Goal: Task Accomplishment & Management: Use online tool/utility

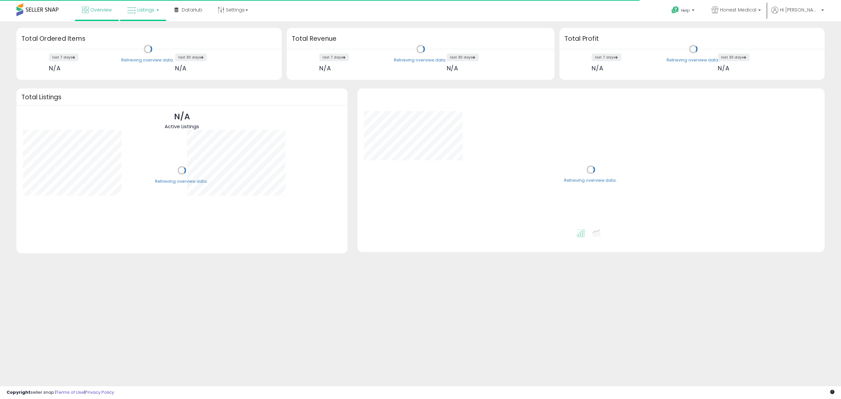
click at [150, 11] on span "Listings" at bounding box center [145, 10] width 17 height 7
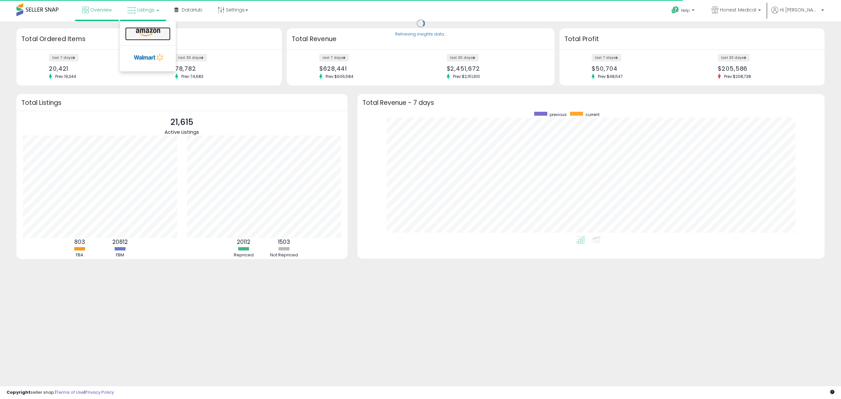
scroll to position [124, 454]
click at [152, 35] on icon at bounding box center [148, 32] width 29 height 9
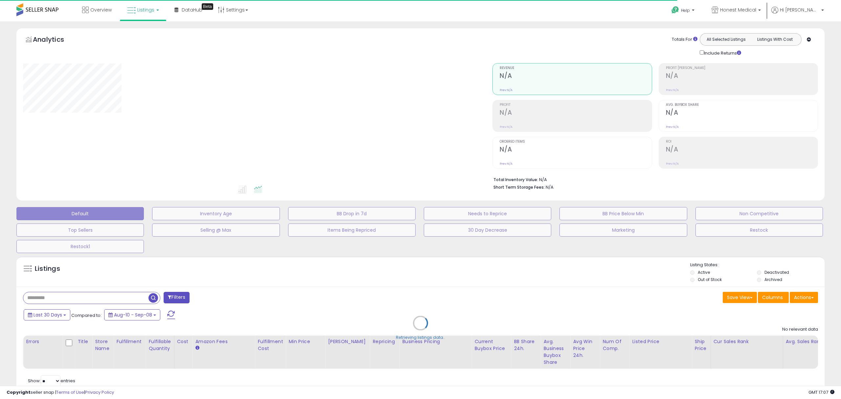
click at [108, 294] on div "Retrieving listings data.." at bounding box center [420, 328] width 818 height 150
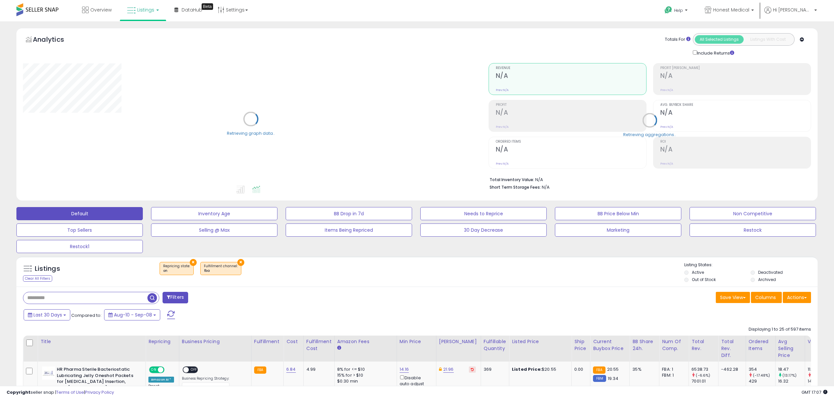
click at [64, 298] on input "text" at bounding box center [85, 297] width 124 height 11
paste input "**********"
type input "**********"
click at [232, 298] on span "button" at bounding box center [230, 298] width 10 height 10
click at [0, 0] on div "Retrieving listings data.." at bounding box center [0, 0] width 0 height 0
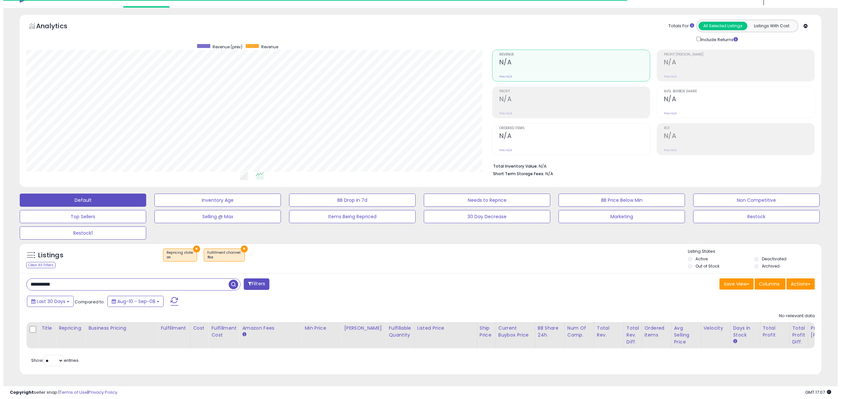
scroll to position [134, 465]
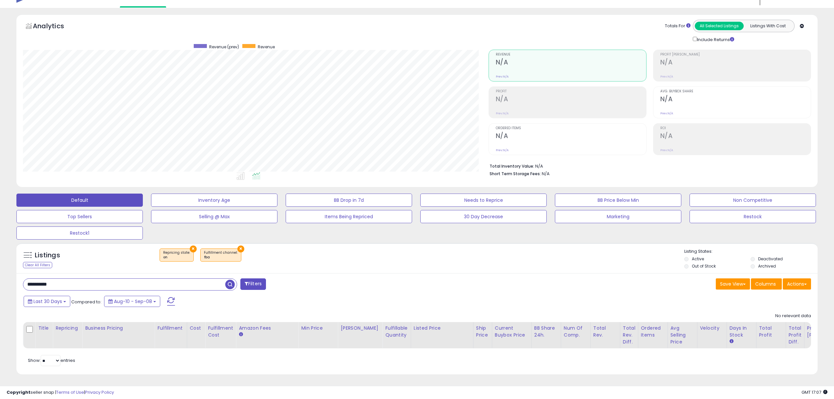
click at [237, 245] on button "×" at bounding box center [240, 248] width 7 height 7
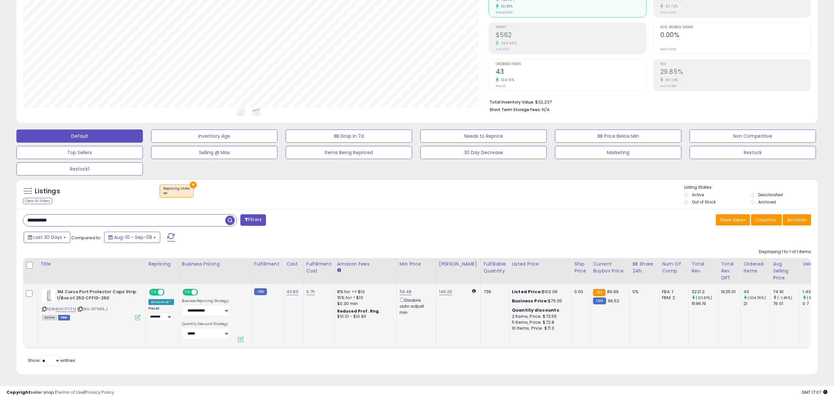
click at [362, 340] on td "8% for <= $10 15% for > $10 $0.30 min Reduced Prof. Rng. $10.01 - $10.83" at bounding box center [365, 316] width 62 height 64
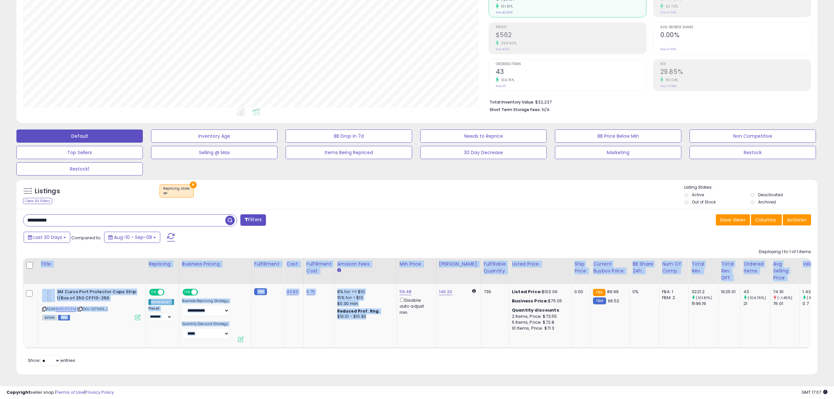
drag, startPoint x: 366, startPoint y: 341, endPoint x: 382, endPoint y: 342, distance: 16.4
click at [382, 342] on div "Title Repricing Business Pricing Cost" at bounding box center [417, 303] width 788 height 90
click at [387, 360] on div "Retrieving listings data.. Displaying 1 to 1 of 1 items Title Repricing" at bounding box center [417, 306] width 788 height 122
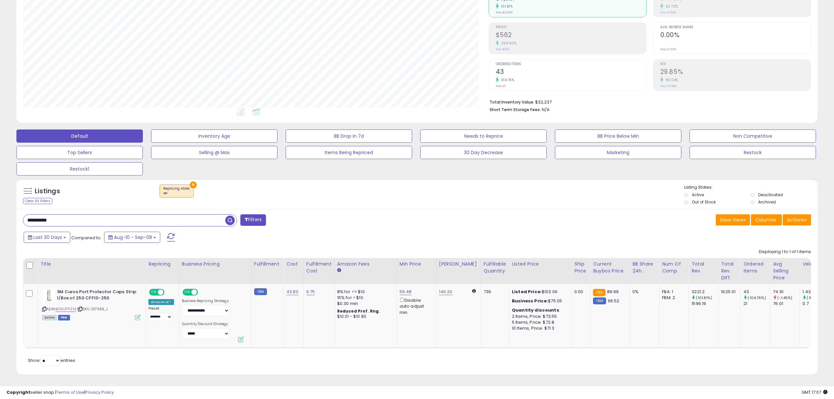
click at [387, 360] on div "Retrieving listings data.. Displaying 1 to 1 of 1 items Title Repricing" at bounding box center [417, 306] width 788 height 122
drag, startPoint x: 412, startPoint y: 340, endPoint x: 437, endPoint y: 340, distance: 25.0
click at [437, 340] on tr "**********" at bounding box center [668, 316] width 1290 height 64
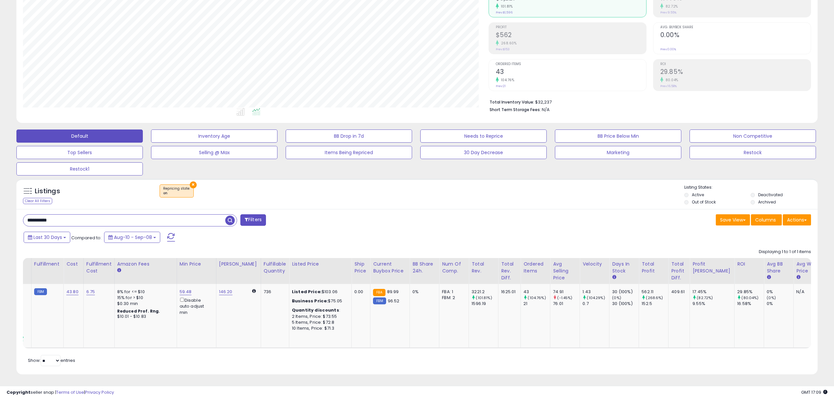
scroll to position [0, 361]
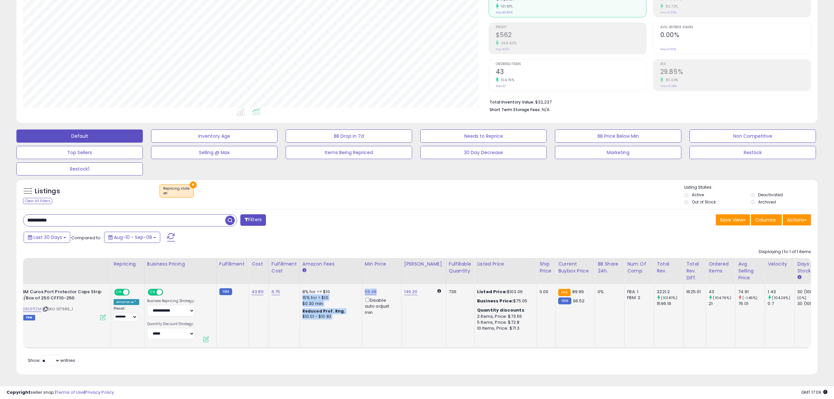
drag, startPoint x: 356, startPoint y: 284, endPoint x: 375, endPoint y: 285, distance: 18.4
click at [375, 285] on tr "**********" at bounding box center [634, 316] width 1290 height 64
click at [387, 289] on div "59.48 Disable auto adjust min" at bounding box center [381, 302] width 32 height 27
drag, startPoint x: 380, startPoint y: 285, endPoint x: 363, endPoint y: 285, distance: 17.1
click at [365, 289] on div "59.48 Disable auto adjust min" at bounding box center [381, 302] width 32 height 27
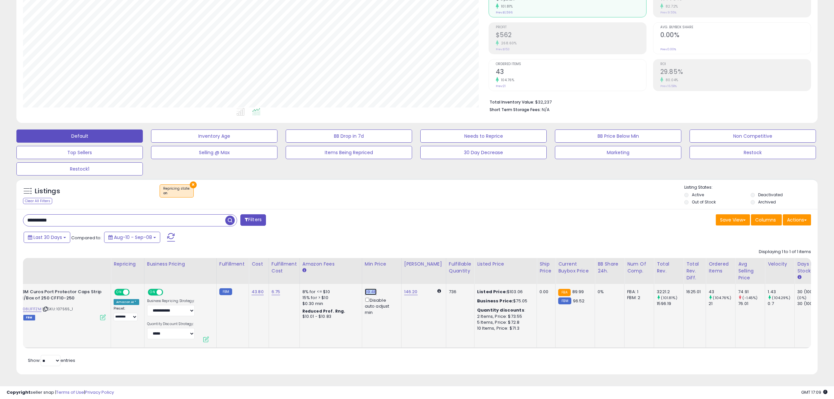
click at [365, 288] on link "59.48" at bounding box center [371, 291] width 12 height 7
click at [394, 326] on td "59.48 ***** This will override store markup Disable auto adjust min" at bounding box center [381, 316] width 39 height 64
drag, startPoint x: 393, startPoint y: 342, endPoint x: 410, endPoint y: 339, distance: 17.2
click at [410, 340] on table "Title Repricing" at bounding box center [633, 303] width 1291 height 90
click at [411, 322] on td "146.20" at bounding box center [423, 316] width 45 height 64
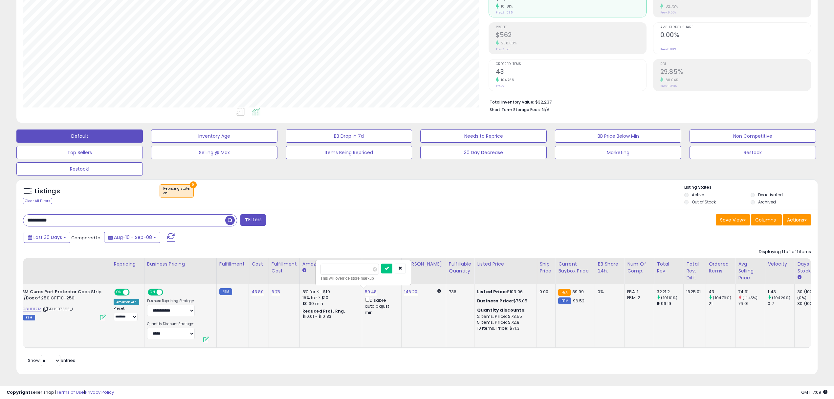
drag, startPoint x: 398, startPoint y: 318, endPoint x: 398, endPoint y: 301, distance: 16.7
click at [398, 318] on td "59.48 ***** This will override store markup Disable auto adjust min" at bounding box center [381, 316] width 39 height 64
click at [413, 218] on div "**********" at bounding box center [217, 220] width 399 height 13
click at [406, 263] on button "button" at bounding box center [400, 268] width 11 height 10
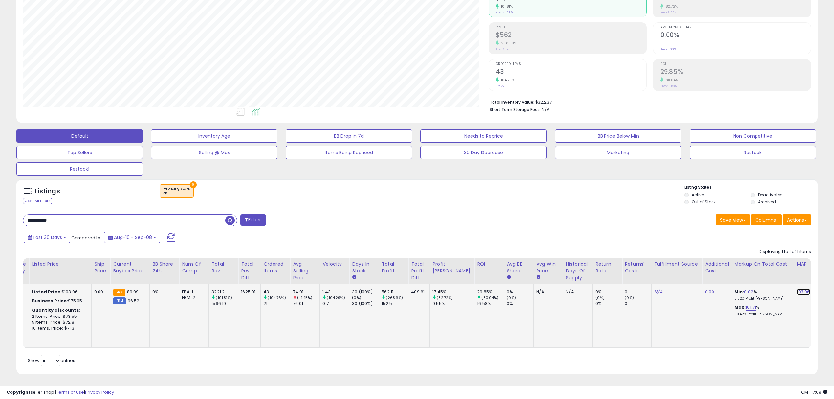
click at [797, 288] on link "103.06" at bounding box center [803, 291] width 13 height 7
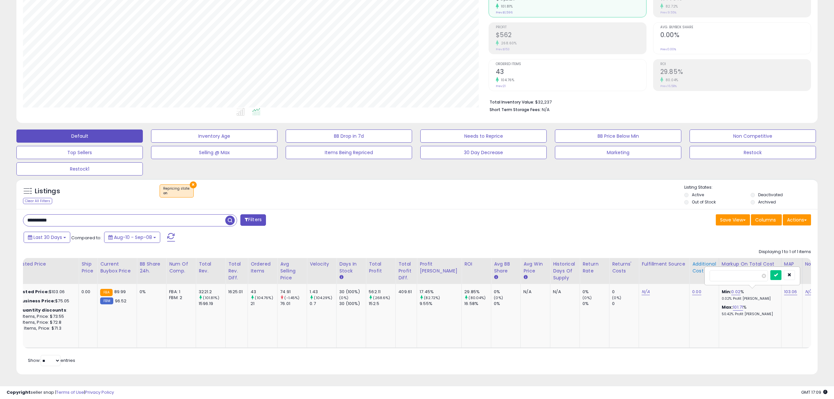
drag, startPoint x: 732, startPoint y: 272, endPoint x: 673, endPoint y: 256, distance: 61.6
click at [673, 258] on table "Title Repricing" at bounding box center [175, 303] width 1291 height 90
type input "*****"
click at [782, 270] on button "submit" at bounding box center [775, 275] width 11 height 10
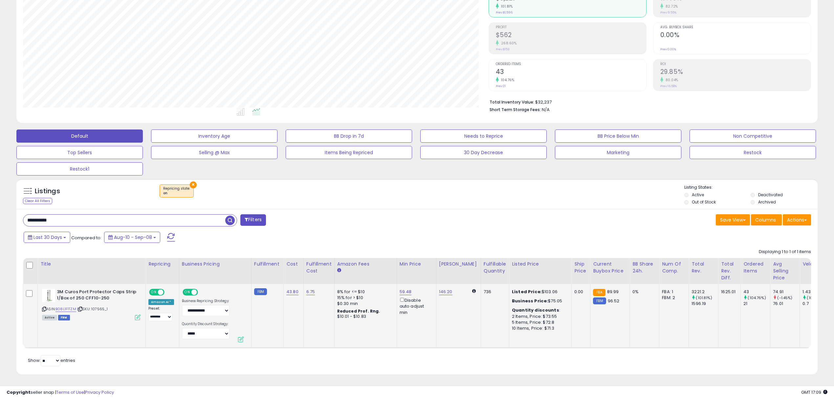
click at [379, 231] on div "Last 30 Days Compared to: Aug-10 - Sep-08" at bounding box center [317, 238] width 591 height 15
drag, startPoint x: 379, startPoint y: 224, endPoint x: 389, endPoint y: 228, distance: 10.9
click at [379, 231] on div "Last 30 Days Compared to: Aug-10 - Sep-08" at bounding box center [317, 238] width 591 height 15
click at [73, 306] on link "B08L1F1TZM" at bounding box center [65, 309] width 21 height 6
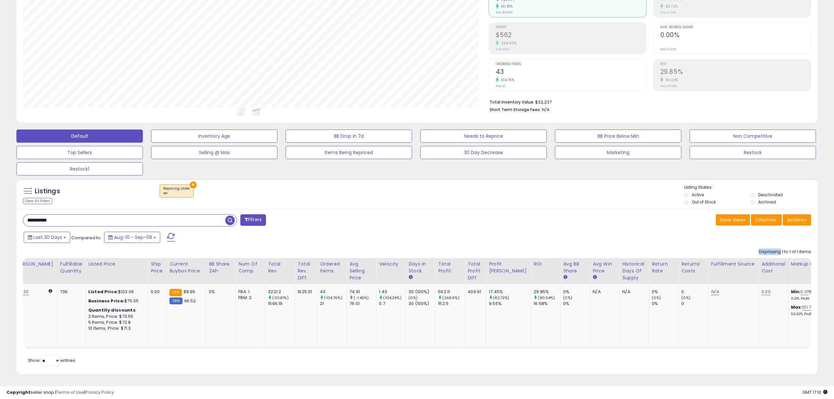
scroll to position [0, 400]
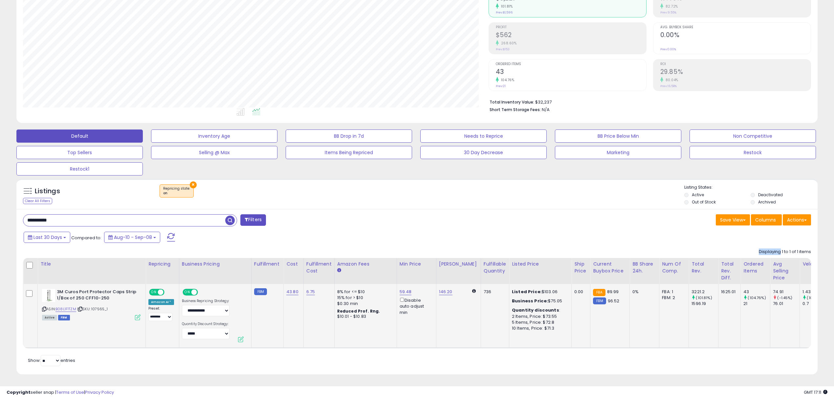
click at [238, 336] on button at bounding box center [241, 339] width 6 height 6
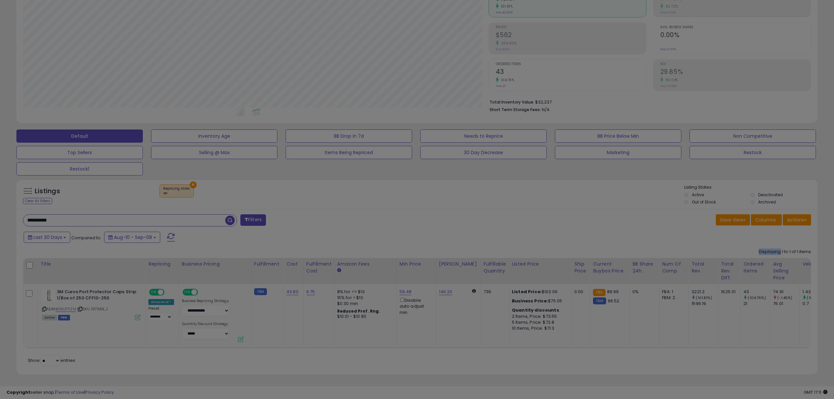
scroll to position [134, 469]
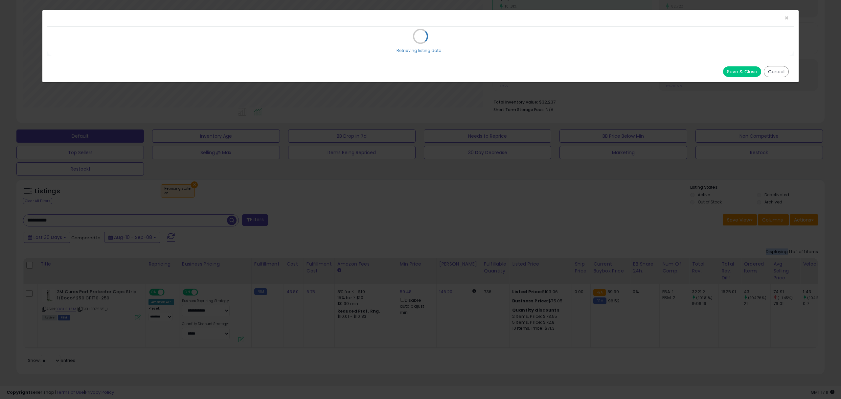
select select "*****"
select select "*******"
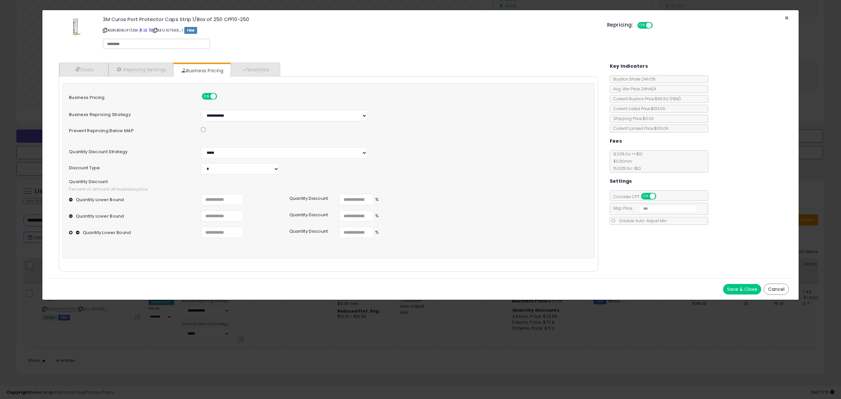
click at [787, 17] on span "×" at bounding box center [786, 18] width 4 height 10
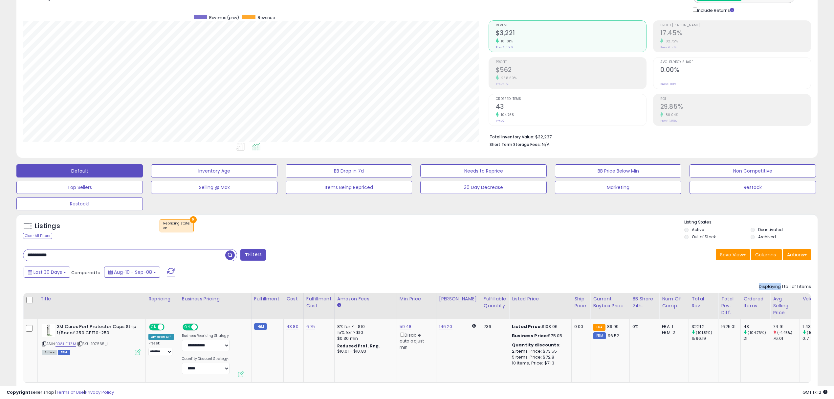
scroll to position [85, 0]
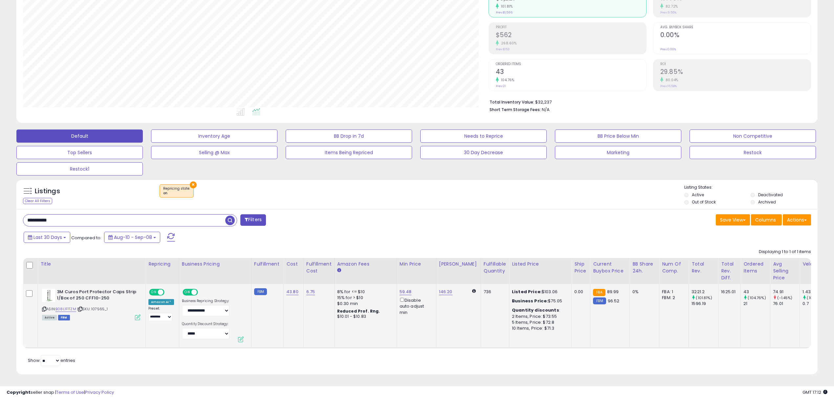
click at [41, 301] on div "3M Curos Port Protector Caps Strip 1/Box of 250 CFF10-250 ASIN: B08L1F1TZM | SK…" at bounding box center [90, 304] width 100 height 31
click at [44, 307] on icon at bounding box center [44, 309] width 4 height 4
drag, startPoint x: 367, startPoint y: 348, endPoint x: 401, endPoint y: 348, distance: 34.2
click at [401, 348] on div "Retrieving listings data.. Displaying 1 to 1 of 1 items Title Repricing" at bounding box center [417, 306] width 788 height 122
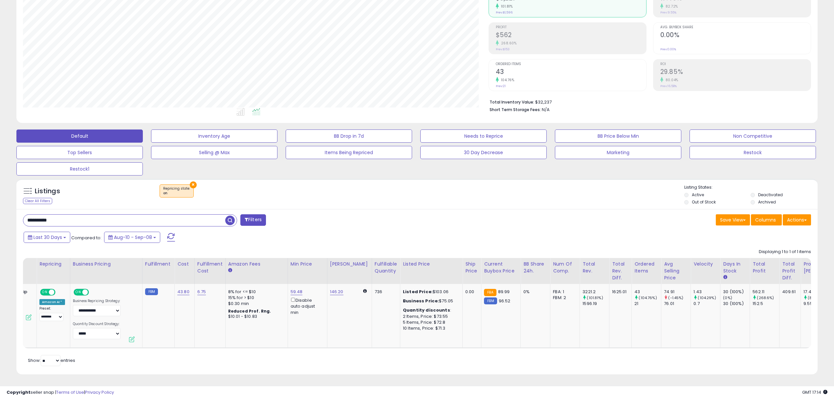
scroll to position [0, 0]
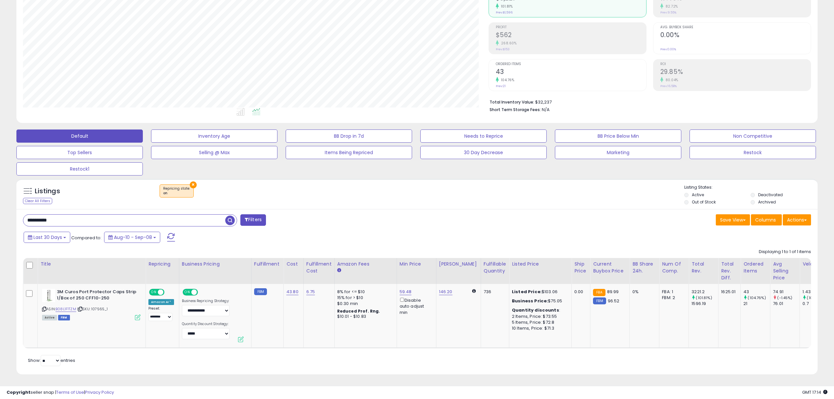
click at [162, 216] on input "**********" at bounding box center [124, 219] width 202 height 11
click at [230, 215] on span "button" at bounding box center [230, 220] width 10 height 10
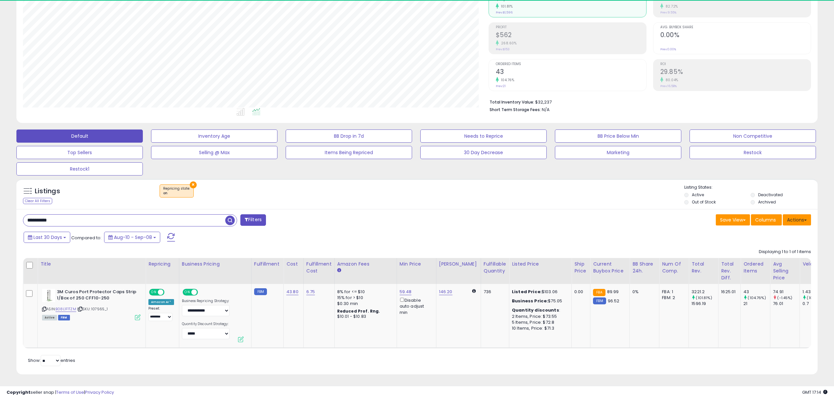
click at [804, 215] on button "Actions" at bounding box center [797, 219] width 28 height 11
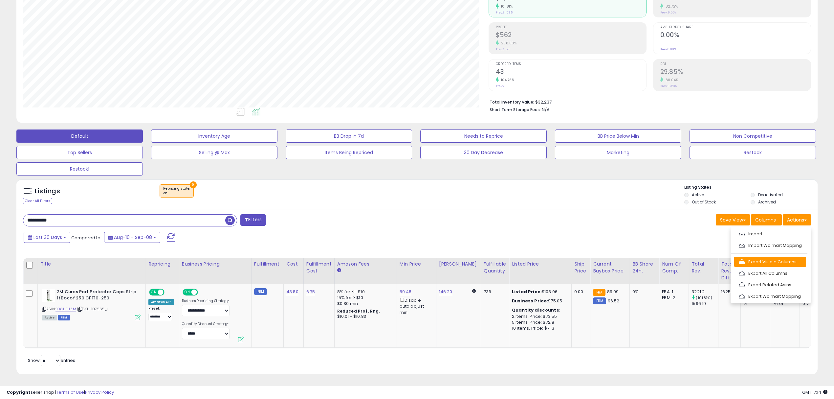
click at [762, 256] on link "Export Visible Columns" at bounding box center [770, 261] width 72 height 10
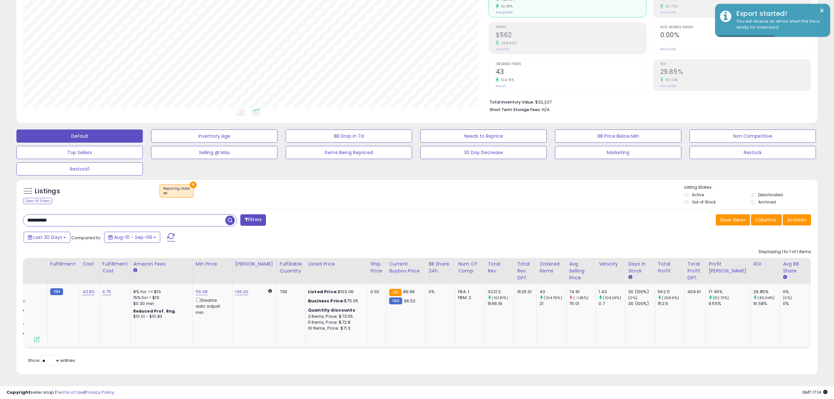
scroll to position [0, 0]
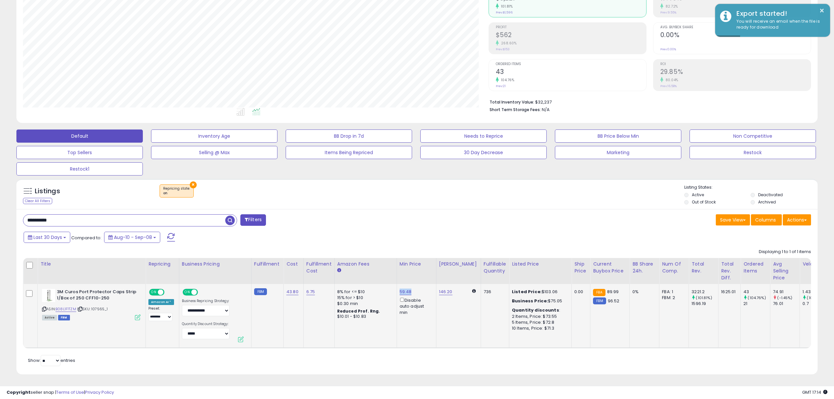
drag, startPoint x: 414, startPoint y: 281, endPoint x: 393, endPoint y: 284, distance: 21.2
click at [393, 284] on tr "**********" at bounding box center [667, 316] width 1289 height 64
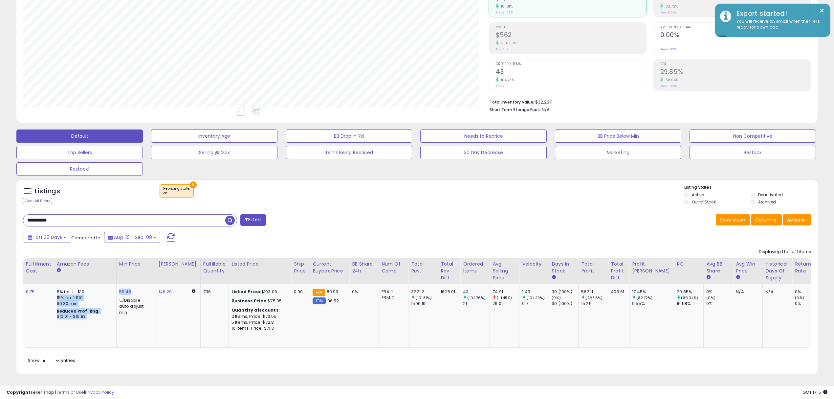
scroll to position [0, 479]
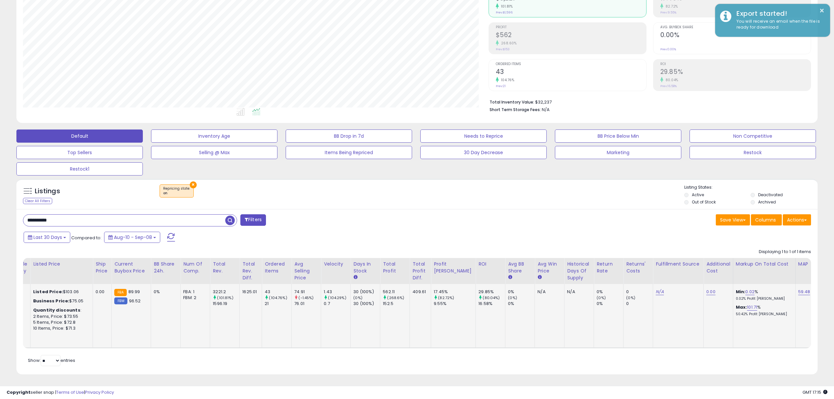
click at [795, 296] on td "59.48" at bounding box center [805, 316] width 20 height 64
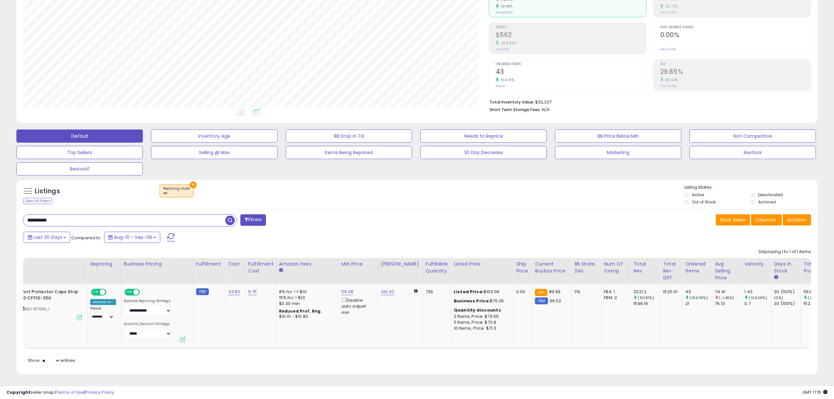
scroll to position [0, 0]
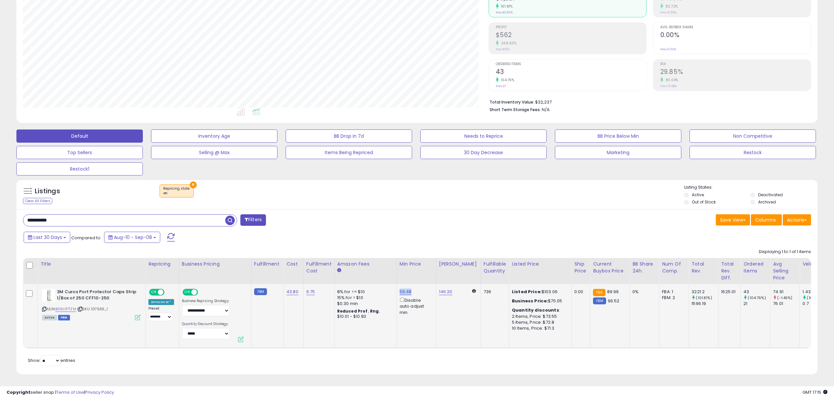
drag, startPoint x: 418, startPoint y: 287, endPoint x: 397, endPoint y: 282, distance: 21.3
click at [400, 289] on div "59.48 Disable auto adjust min" at bounding box center [416, 302] width 32 height 27
click at [539, 289] on div "Listed Price: $103.06" at bounding box center [539, 292] width 55 height 6
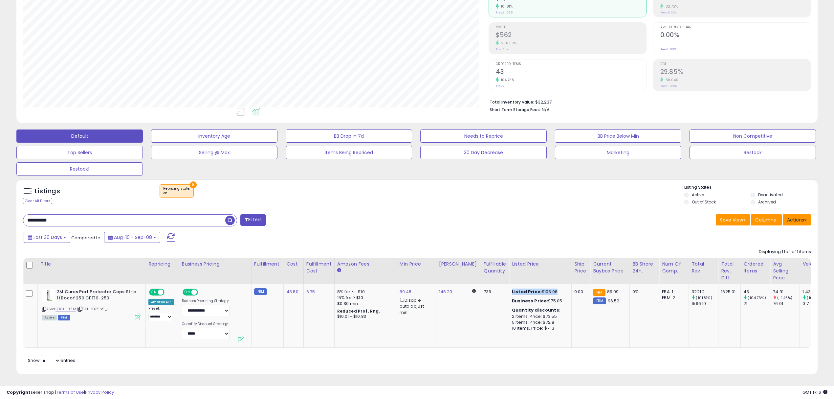
click at [803, 214] on button "Actions" at bounding box center [797, 219] width 28 height 11
click at [616, 231] on div "Last 30 Days Compared to: Aug-10 - Sep-08" at bounding box center [416, 238] width 798 height 15
drag, startPoint x: 588, startPoint y: 204, endPoint x: 593, endPoint y: 212, distance: 9.5
click at [588, 209] on div "**********" at bounding box center [416, 292] width 801 height 166
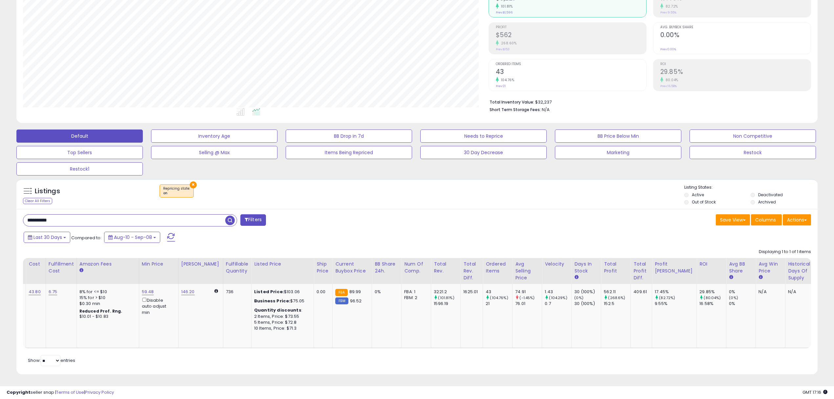
scroll to position [0, 479]
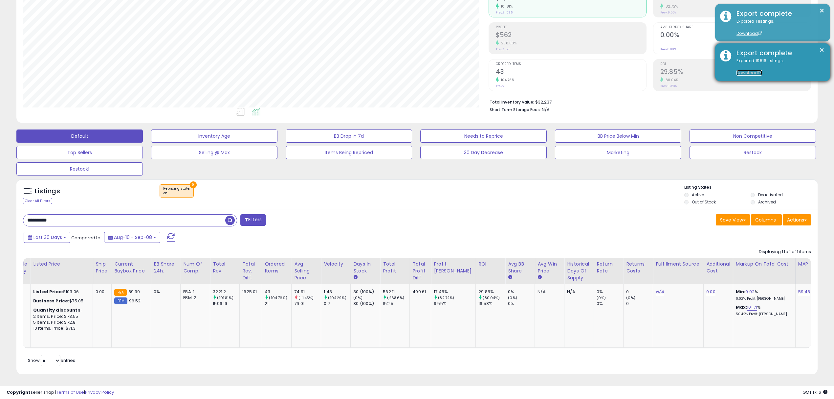
click at [749, 74] on link "Download" at bounding box center [750, 73] width 26 height 6
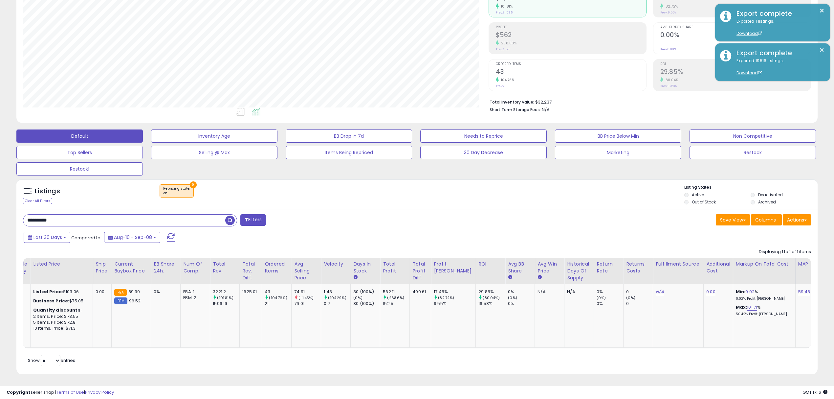
click at [594, 209] on div "**********" at bounding box center [416, 292] width 801 height 166
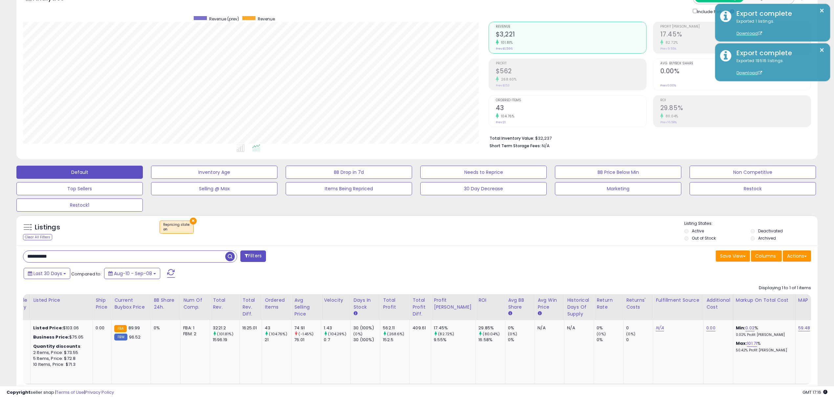
scroll to position [0, 0]
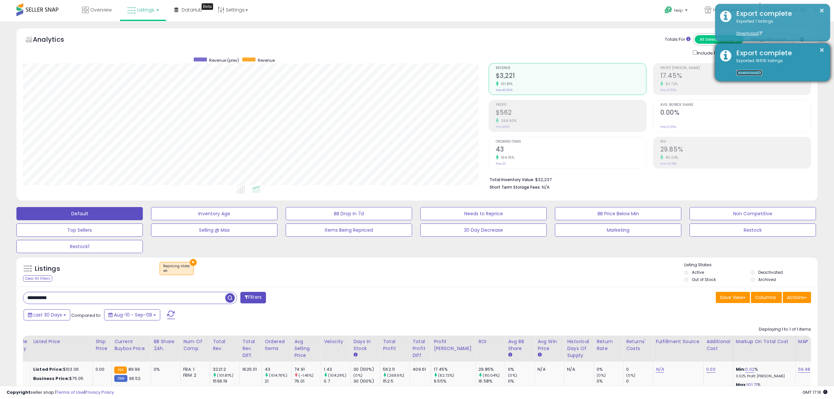
click at [745, 71] on link "Download" at bounding box center [750, 73] width 26 height 6
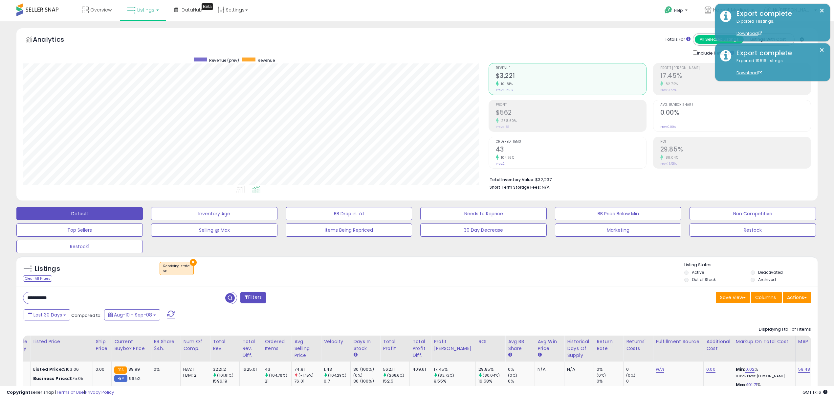
click at [433, 292] on div "**********" at bounding box center [416, 369] width 801 height 166
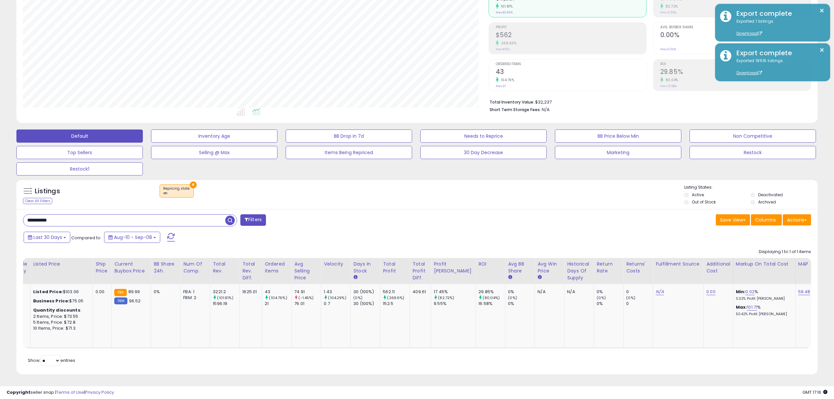
scroll to position [85, 0]
click at [140, 209] on div "**********" at bounding box center [416, 292] width 801 height 166
click at [137, 214] on input "**********" at bounding box center [124, 219] width 202 height 11
paste input "text"
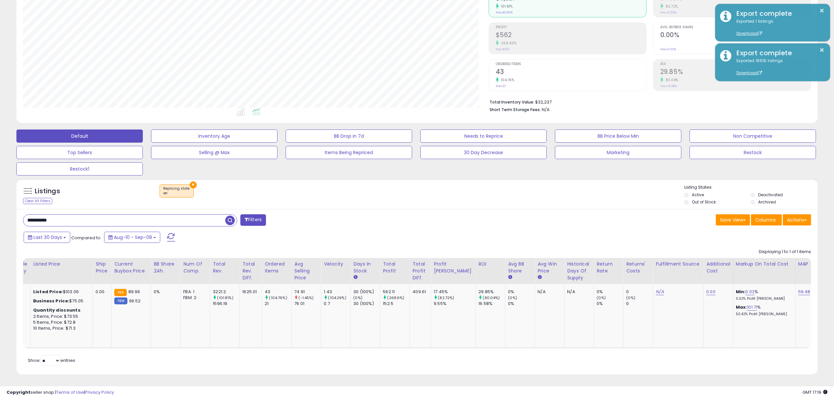
type input "**********"
click at [232, 215] on span "button" at bounding box center [230, 220] width 10 height 10
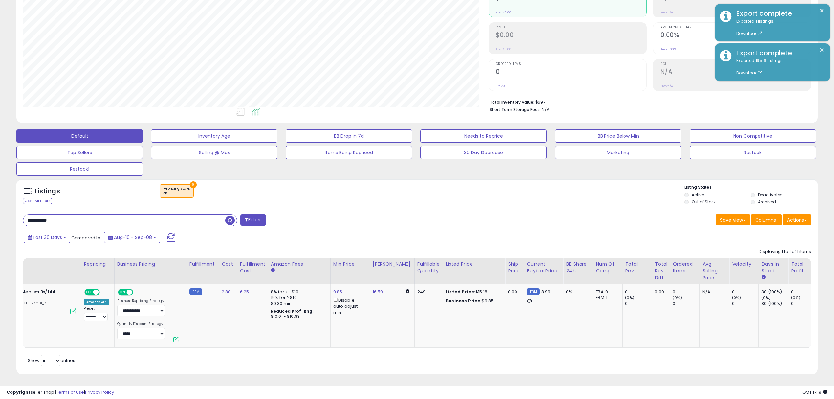
scroll to position [0, 0]
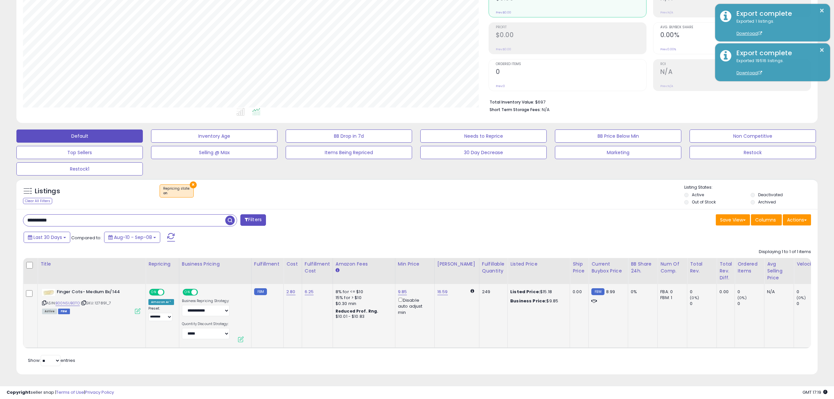
click at [44, 301] on icon at bounding box center [44, 303] width 4 height 4
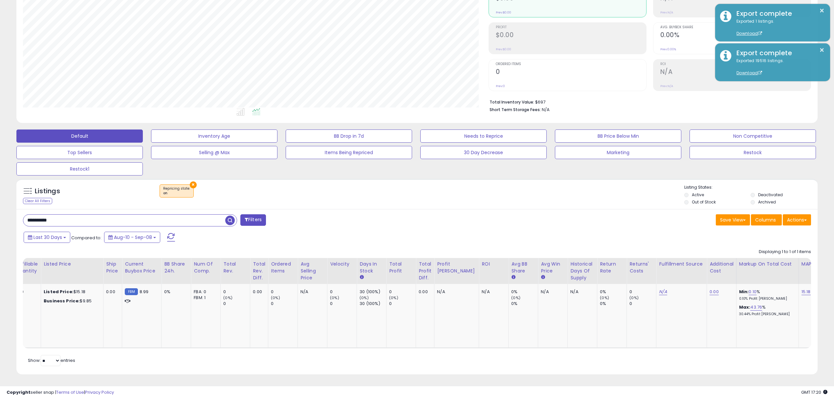
scroll to position [0, 247]
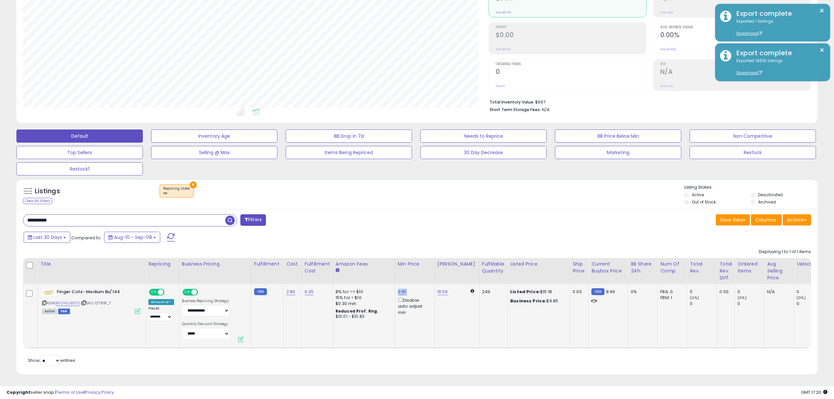
drag, startPoint x: 410, startPoint y: 289, endPoint x: 395, endPoint y: 288, distance: 15.8
click at [395, 288] on td "9.85 Disable auto adjust min" at bounding box center [414, 316] width 39 height 64
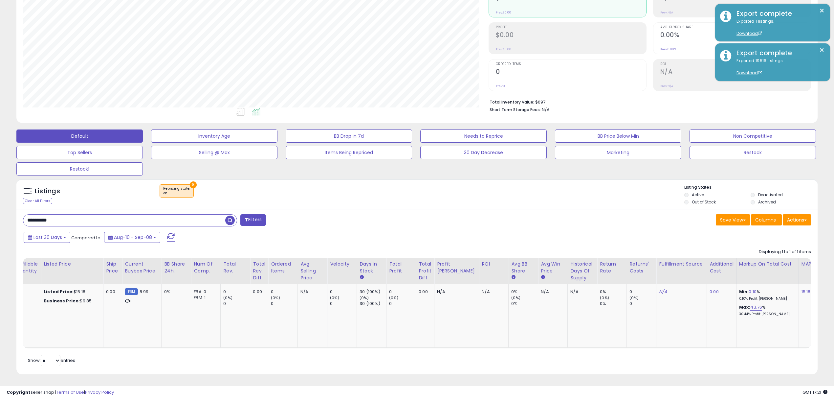
scroll to position [0, 0]
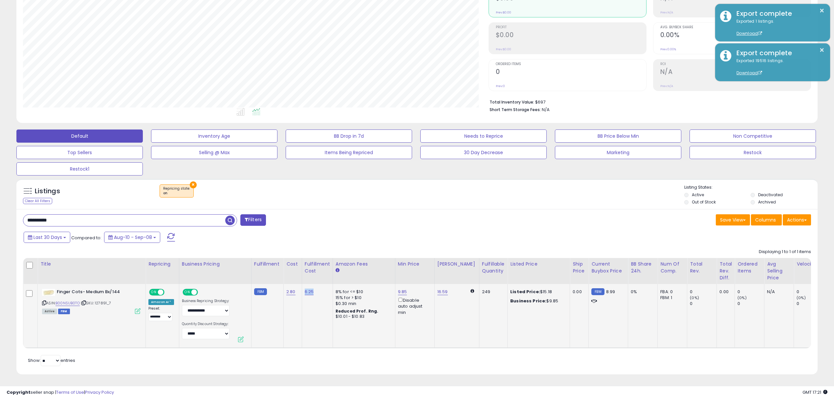
drag, startPoint x: 314, startPoint y: 290, endPoint x: 303, endPoint y: 290, distance: 11.2
click at [303, 290] on td "6.25" at bounding box center [317, 316] width 31 height 64
click at [413, 289] on div "9.85 Disable auto adjust min" at bounding box center [414, 302] width 32 height 27
click at [45, 300] on div "ASIN: B00NSUB0TO | SKU: 127891_7 Active FBM" at bounding box center [91, 301] width 99 height 24
click at [41, 298] on div "Finger Cots- Medium Bx/144 ASIN: B00NSUB0TO | SKU: 127891_7 Active FBM" at bounding box center [90, 301] width 100 height 24
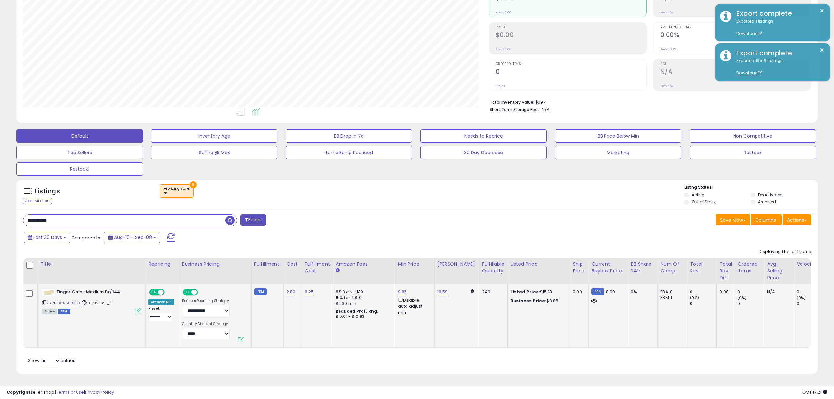
click at [47, 298] on div "ASIN: B00NSUB0TO | SKU: 127891_7 Active FBM" at bounding box center [91, 301] width 99 height 24
click at [43, 301] on icon at bounding box center [44, 303] width 4 height 4
click at [530, 289] on div "Listed Price: $15.18" at bounding box center [537, 292] width 55 height 6
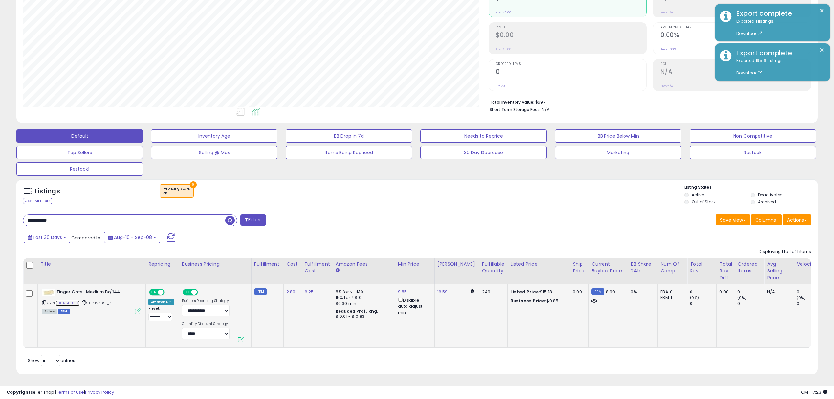
click at [78, 300] on link "B00NSUB0TO" at bounding box center [67, 303] width 24 height 6
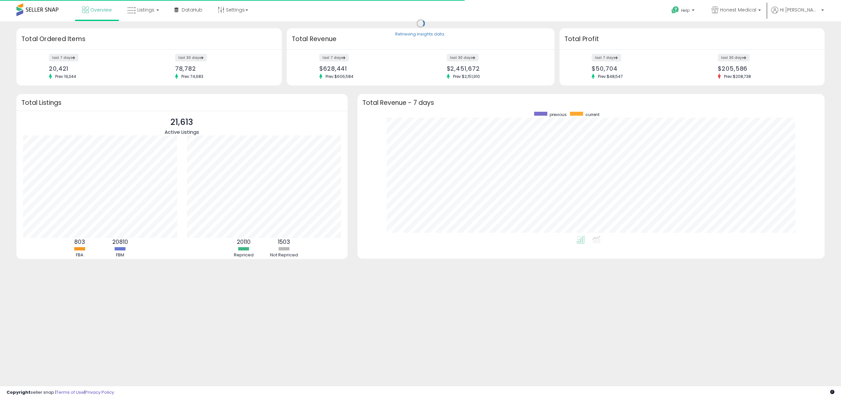
scroll to position [124, 454]
click at [154, 10] on link "Listings" at bounding box center [143, 10] width 42 height 20
click at [158, 32] on icon at bounding box center [148, 32] width 29 height 9
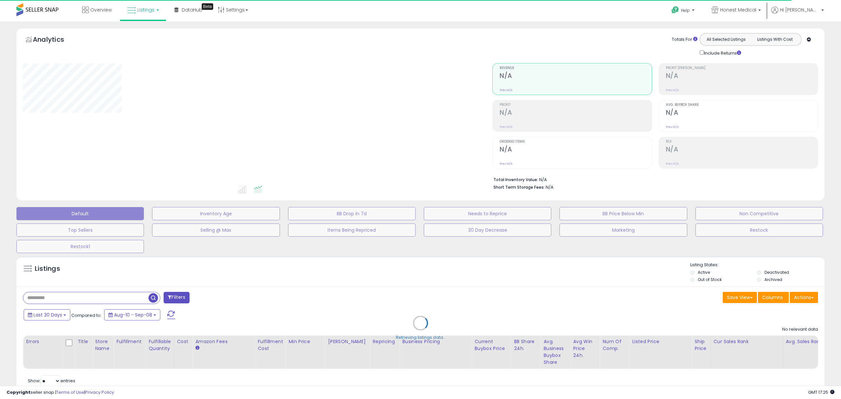
click at [113, 295] on div "Retrieving listings data.." at bounding box center [420, 328] width 818 height 150
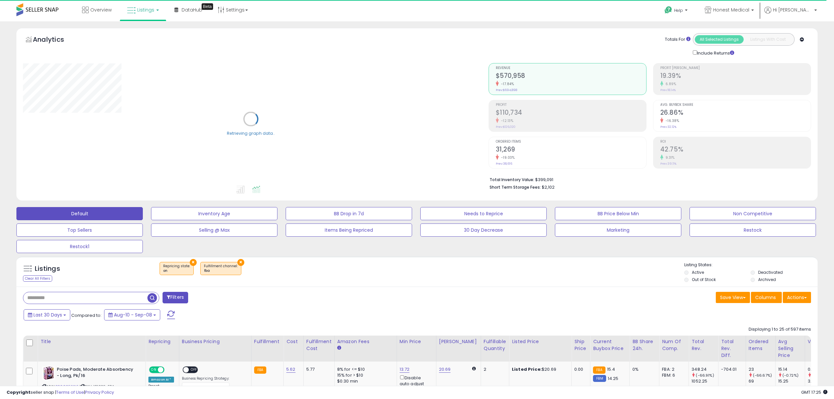
click at [88, 292] on div at bounding box center [91, 298] width 136 height 12
click at [84, 298] on input "text" at bounding box center [85, 297] width 124 height 11
paste input "**********"
click at [226, 300] on span "button" at bounding box center [230, 298] width 10 height 10
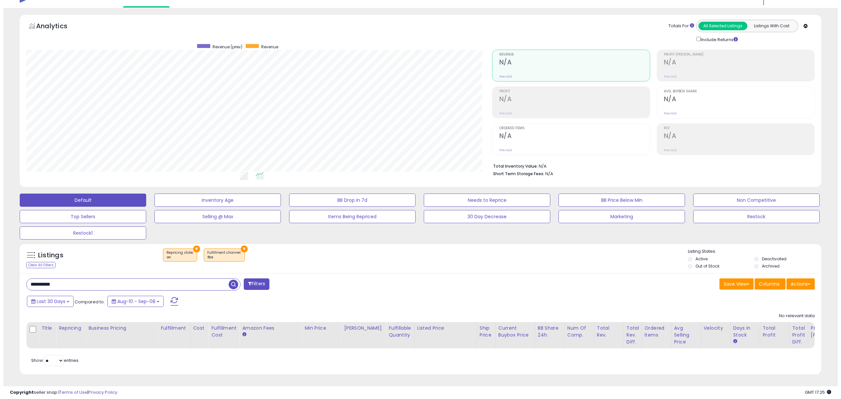
scroll to position [21, 0]
click at [84, 278] on input "**********" at bounding box center [124, 283] width 202 height 11
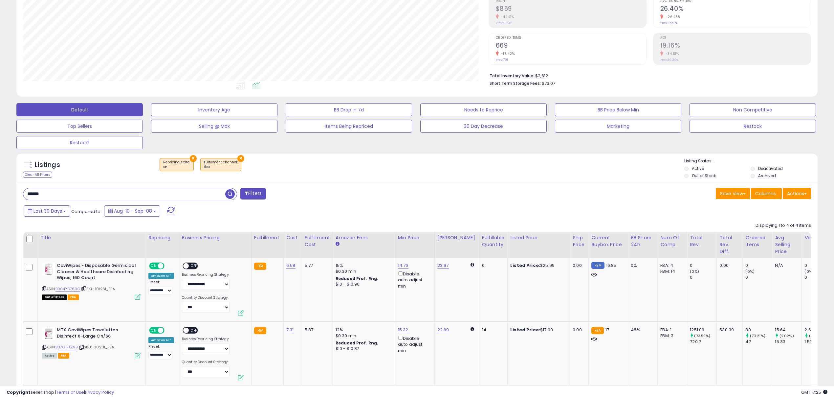
scroll to position [103, 0]
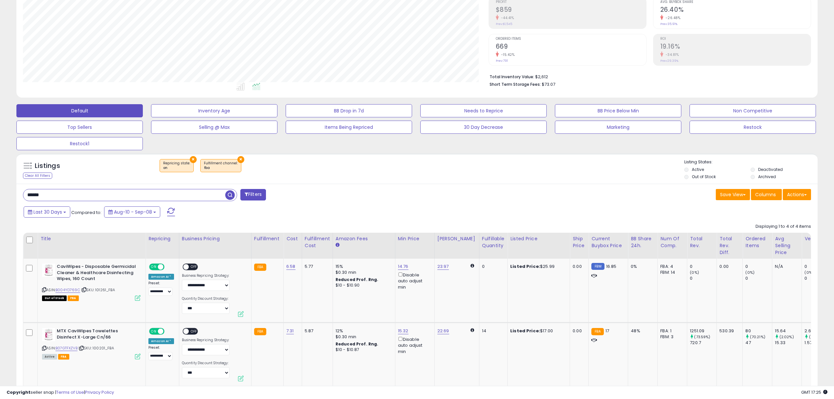
click at [237, 159] on button "×" at bounding box center [240, 159] width 7 height 7
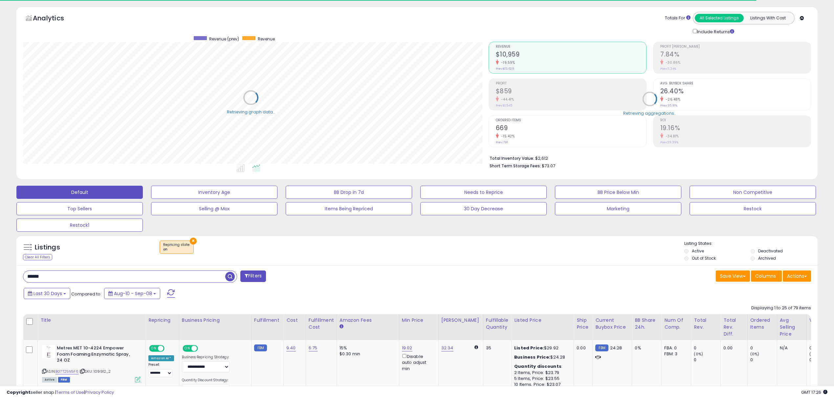
scroll to position [0, 0]
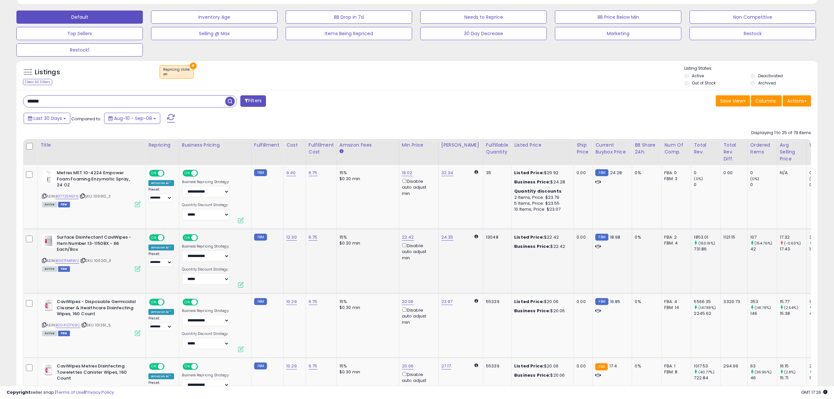
click at [43, 259] on icon at bounding box center [44, 260] width 4 height 4
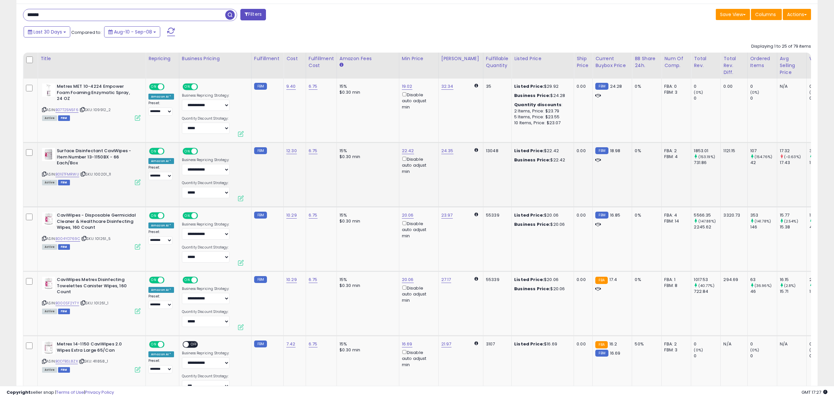
scroll to position [284, 0]
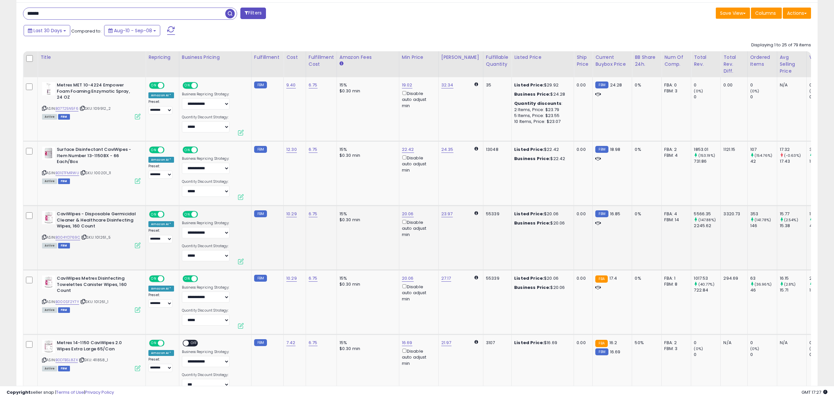
click at [45, 237] on icon at bounding box center [44, 237] width 4 height 4
click at [326, 244] on td "6.75" at bounding box center [321, 238] width 31 height 64
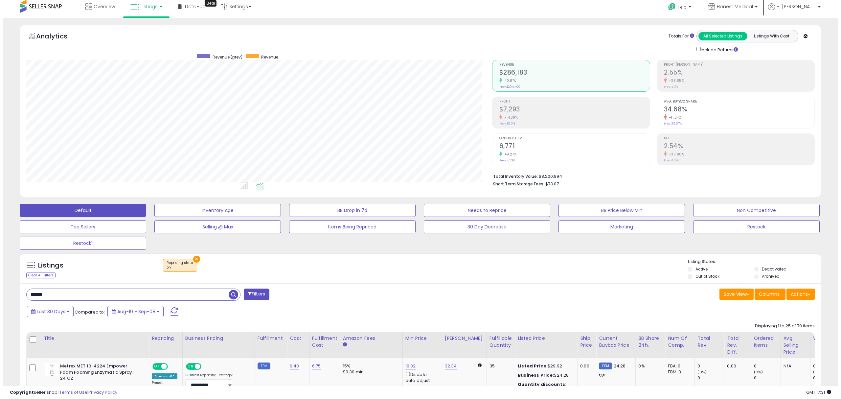
scroll to position [0, 0]
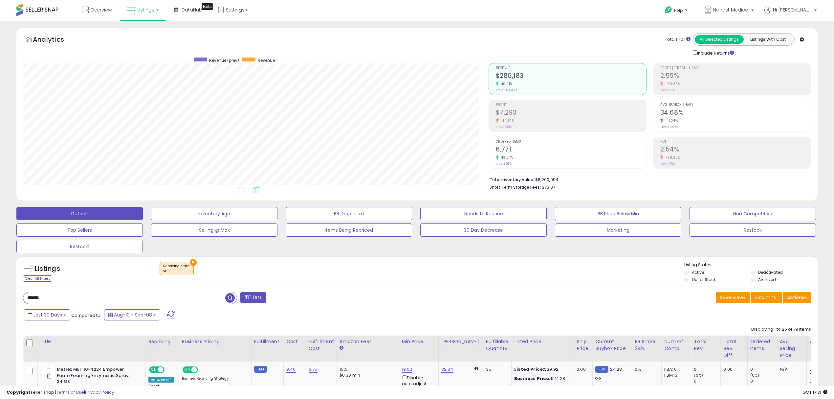
click at [118, 298] on input "******" at bounding box center [124, 297] width 202 height 11
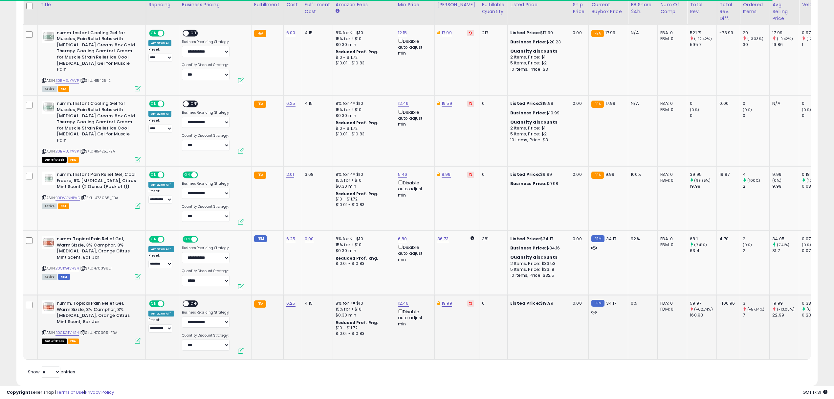
scroll to position [134, 465]
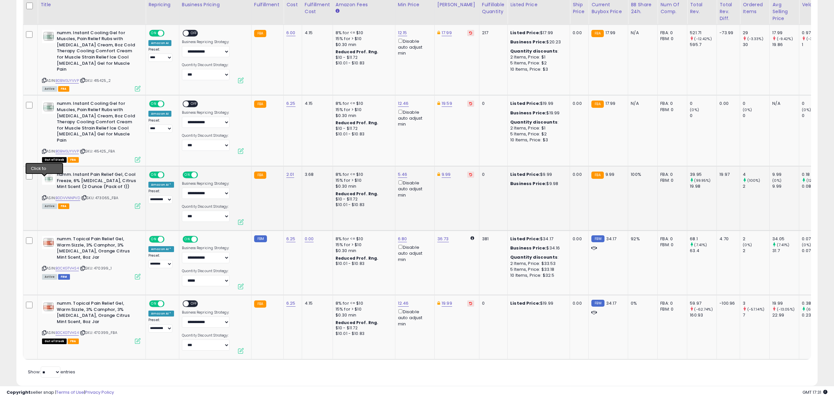
click at [43, 196] on icon at bounding box center [44, 198] width 4 height 4
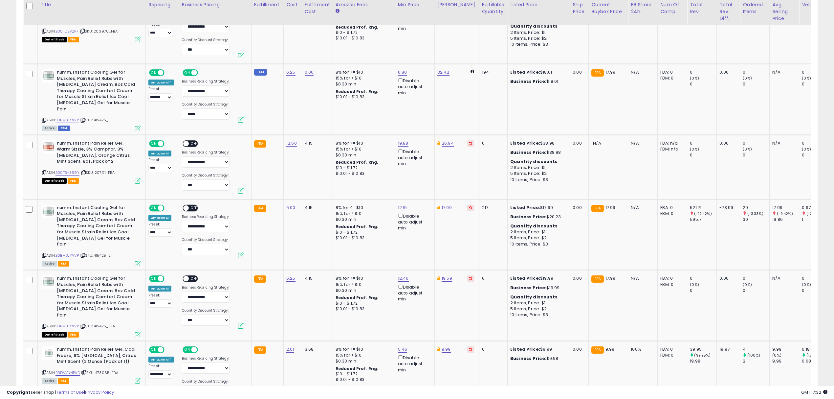
scroll to position [425, 0]
click at [40, 248] on td "numm. Instant Cooling Gel for Muscles, Pain Relief Rubs with [MEDICAL_DATA] Cre…" at bounding box center [92, 235] width 108 height 71
click at [46, 254] on icon at bounding box center [44, 256] width 4 height 4
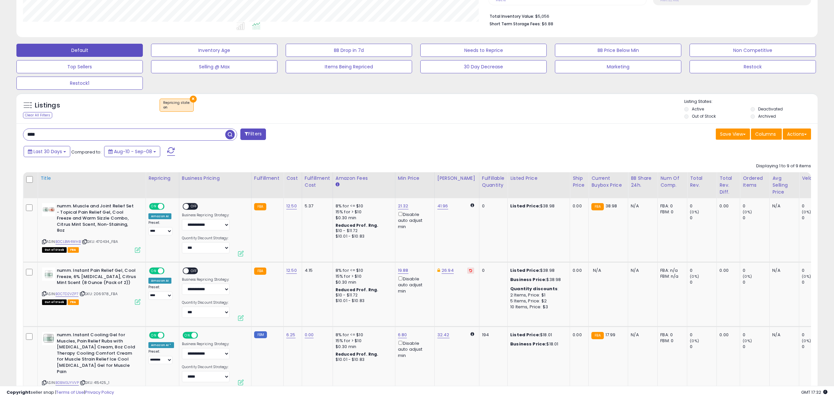
scroll to position [162, 0]
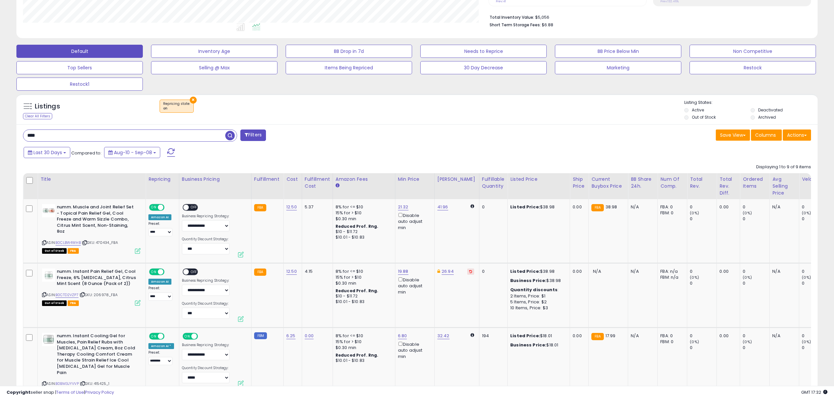
click at [99, 137] on input "****" at bounding box center [124, 135] width 202 height 11
paste input "******"
type input "**********"
click at [229, 135] on span "button" at bounding box center [230, 136] width 10 height 10
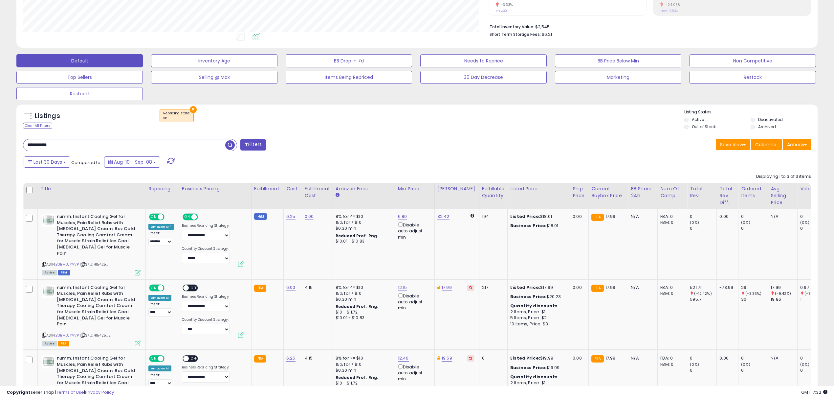
scroll to position [214, 0]
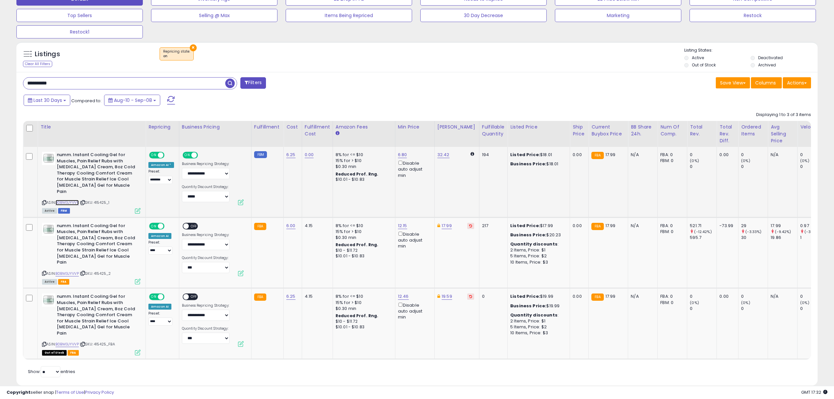
click at [76, 200] on link "B0BM3JYVVP" at bounding box center [66, 203] width 23 height 6
